Goal: Information Seeking & Learning: Learn about a topic

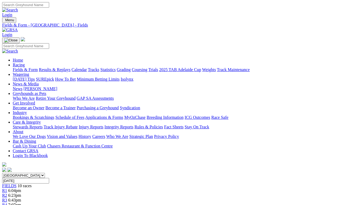
scroll to position [3, 0]
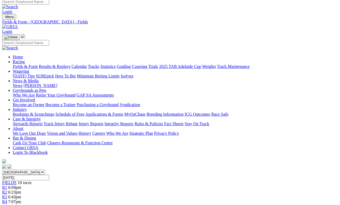
click at [116, 64] on link "Statistics" at bounding box center [107, 66] width 15 height 5
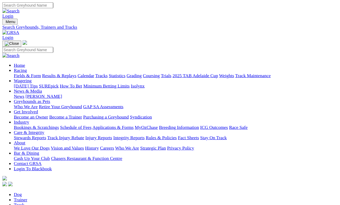
scroll to position [2, 0]
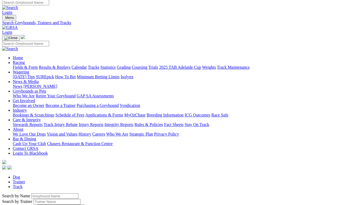
click at [23, 189] on label "Search by Trainer" at bounding box center [17, 201] width 30 height 5
click at [32, 189] on input "Search by Greyhound name" at bounding box center [54, 197] width 47 height 6
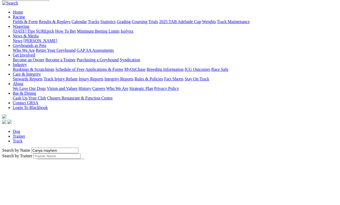
type input "Canya mayhem"
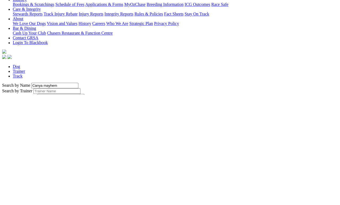
scroll to position [6, 0]
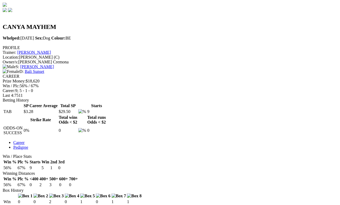
scroll to position [172, 0]
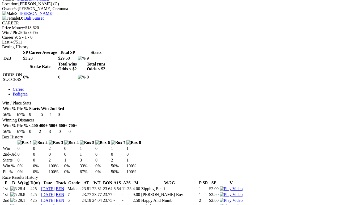
click at [240, 189] on img at bounding box center [231, 206] width 23 height 5
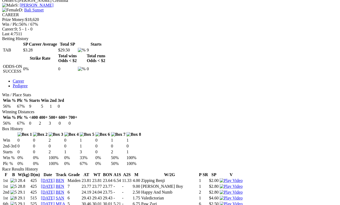
click at [240, 189] on img at bounding box center [231, 198] width 23 height 5
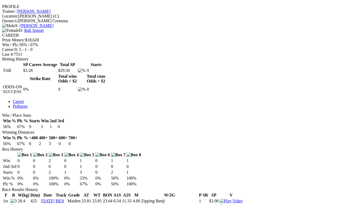
scroll to position [200, 0]
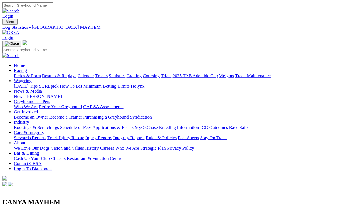
scroll to position [210, 0]
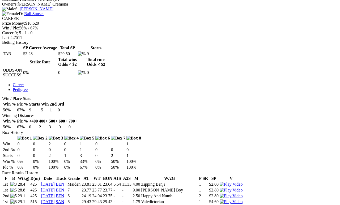
click at [238, 189] on img at bounding box center [231, 196] width 23 height 5
